Goal: Task Accomplishment & Management: Manage account settings

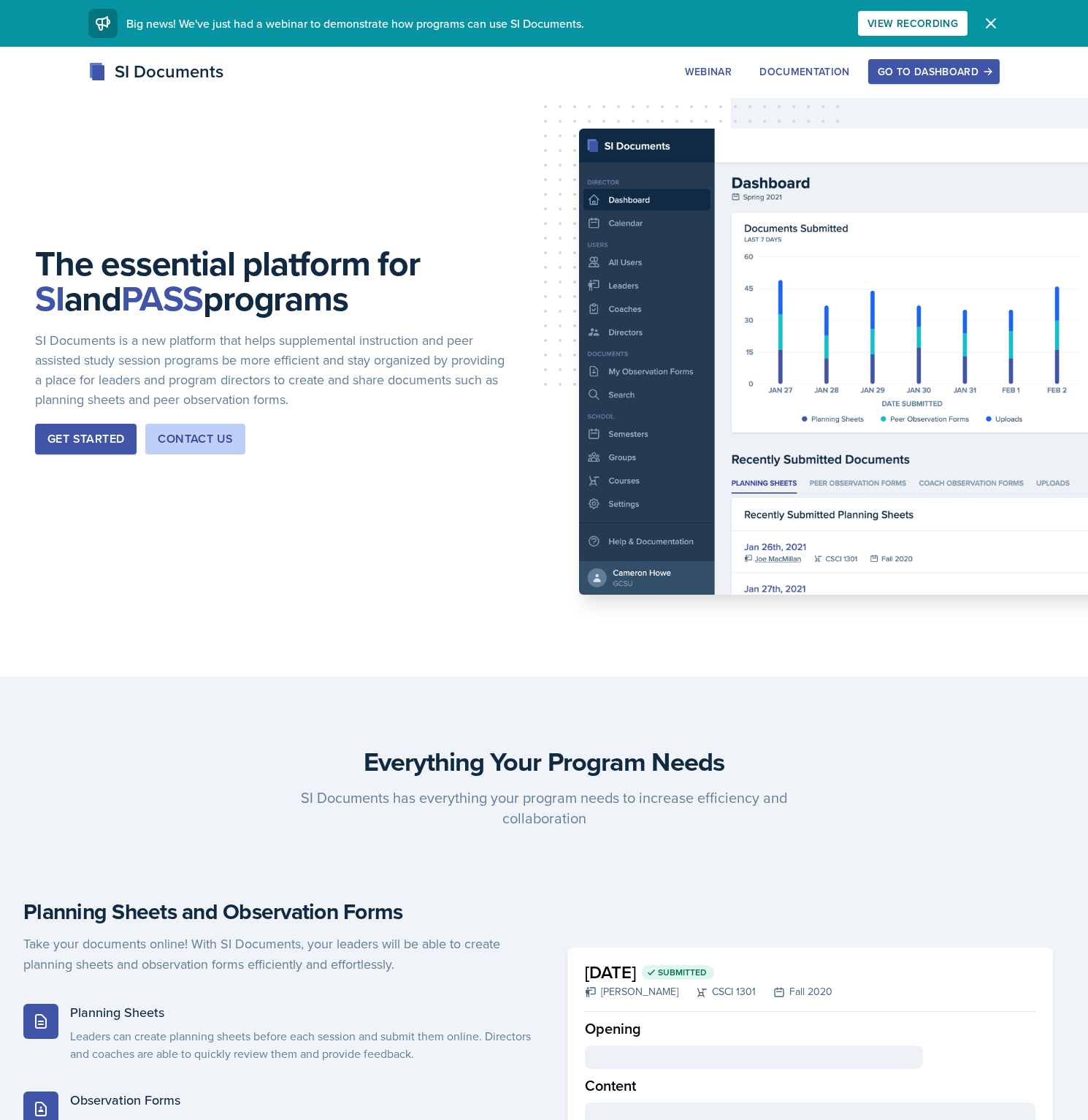
click at [961, 70] on div "Go to Dashboard" at bounding box center [934, 72] width 112 height 12
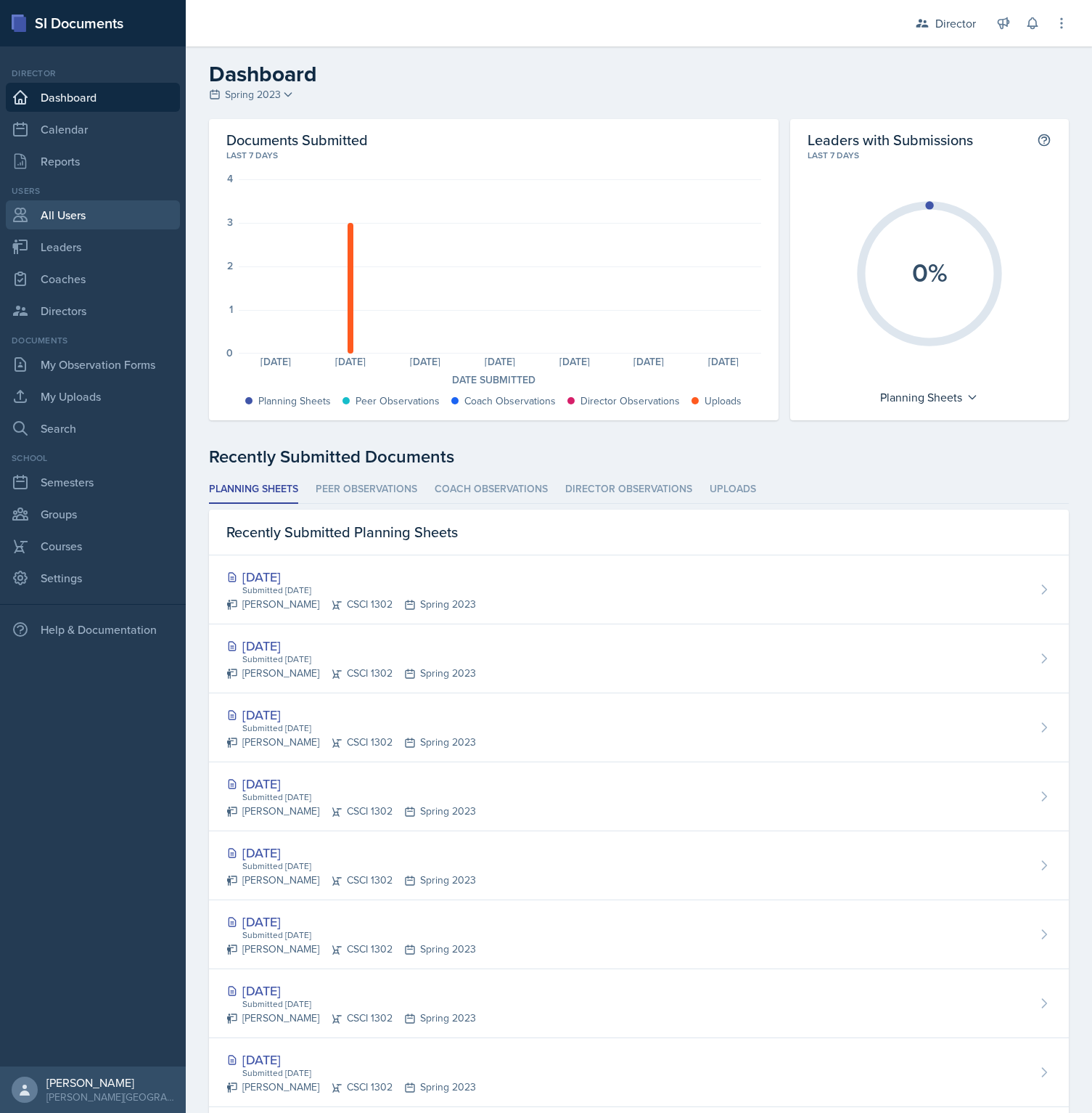
click at [74, 222] on link "All Users" at bounding box center [93, 214] width 174 height 29
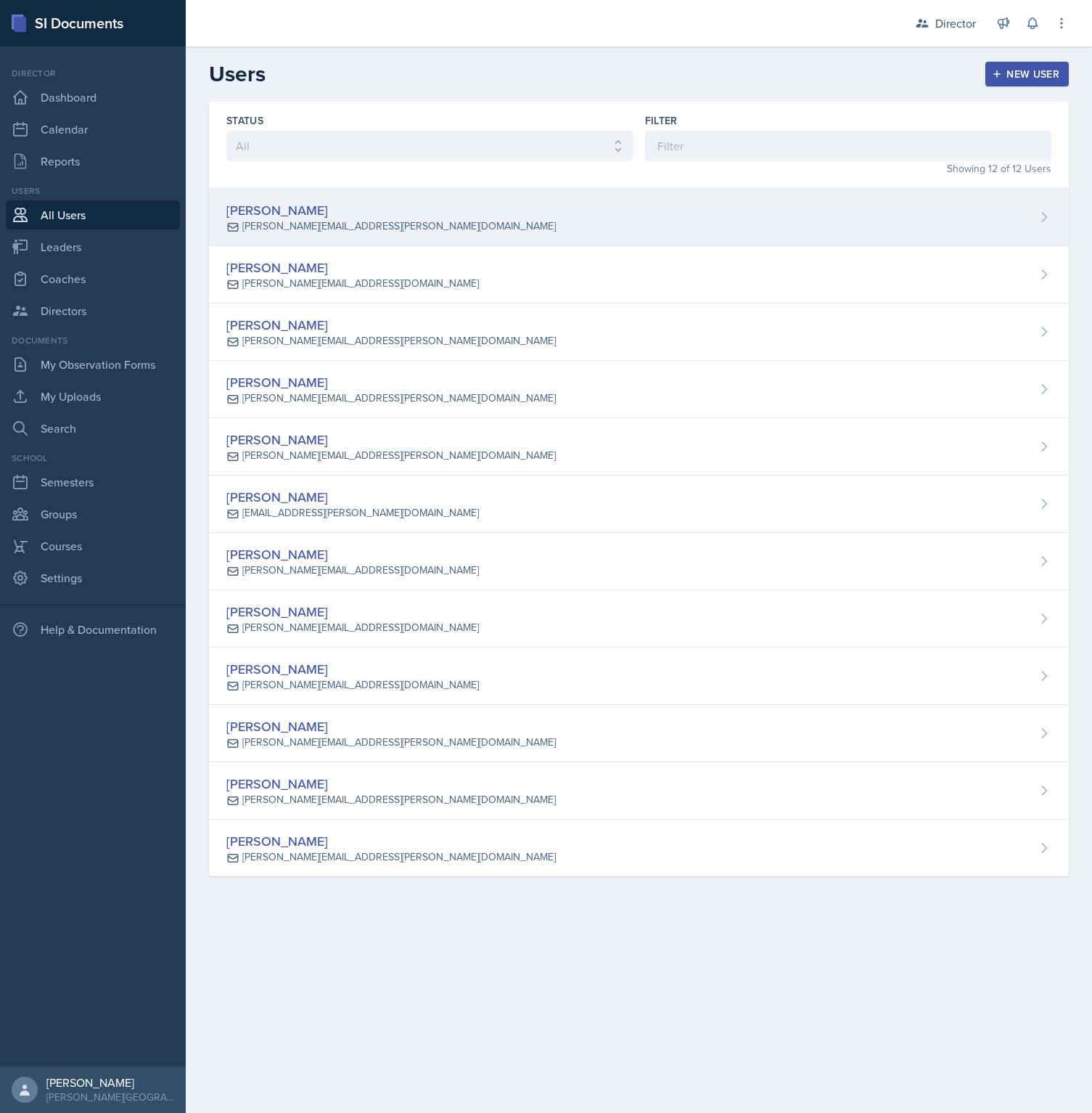
click at [435, 222] on div "[PERSON_NAME] [PERSON_NAME][EMAIL_ADDRESS][PERSON_NAME][DOMAIN_NAME]" at bounding box center [638, 217] width 860 height 57
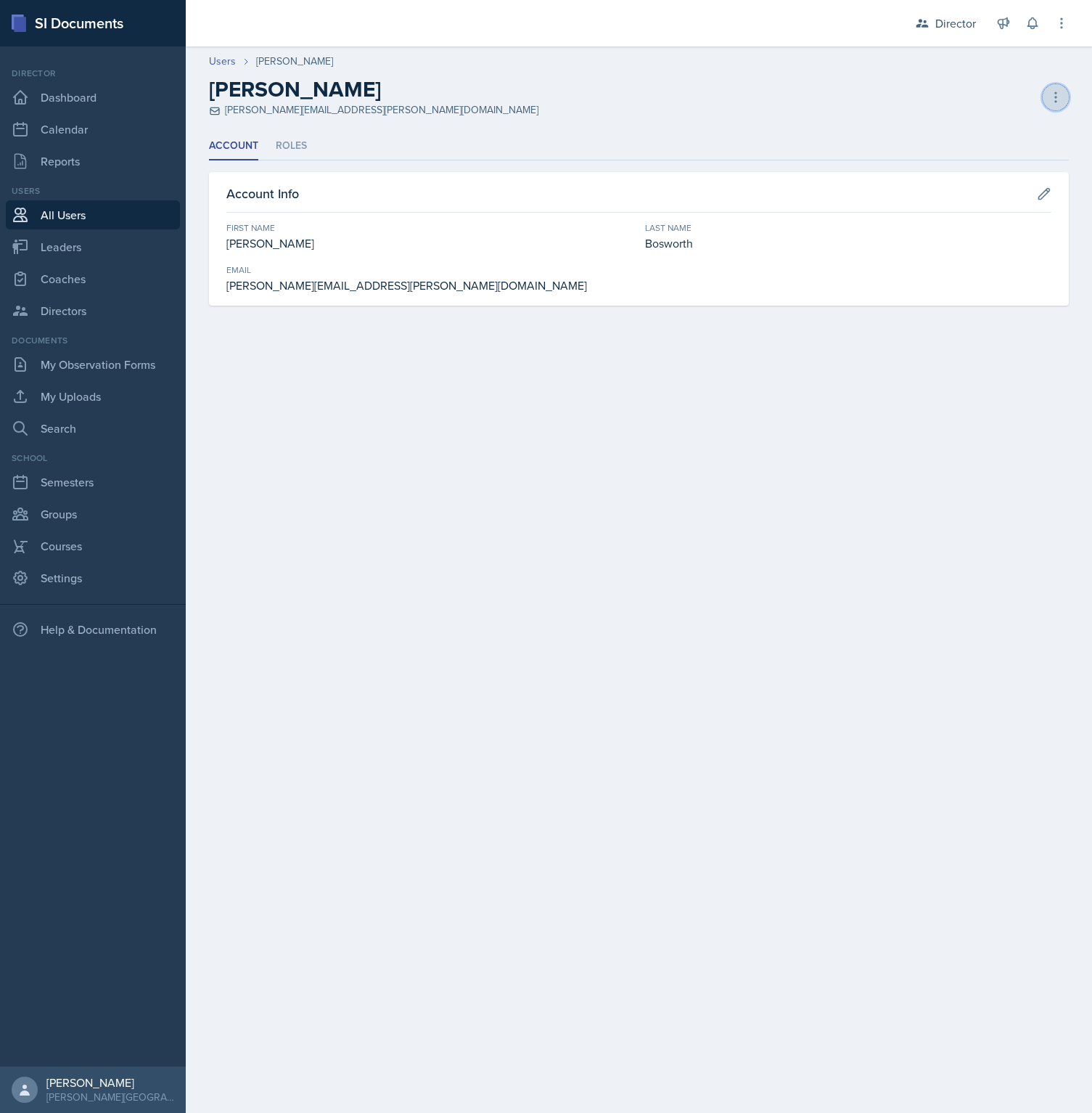
click at [1056, 101] on icon at bounding box center [1056, 96] width 2 height 9
click at [508, 96] on div "[PERSON_NAME] [PERSON_NAME][EMAIL_ADDRESS][PERSON_NAME][DOMAIN_NAME] Copy Invit…" at bounding box center [638, 97] width 860 height 41
